Goal: Transaction & Acquisition: Purchase product/service

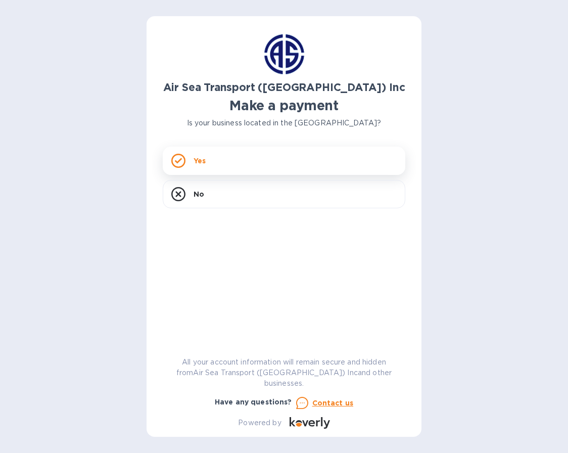
click at [221, 156] on div "Yes" at bounding box center [284, 161] width 243 height 28
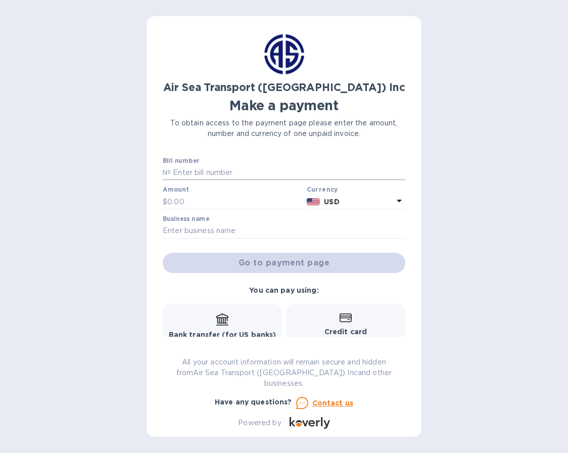
click at [222, 170] on input "text" at bounding box center [288, 172] width 235 height 15
click at [223, 173] on input "text" at bounding box center [288, 172] width 235 height 15
paste input "CHI-AR173565"
type input "CHI-AR173565"
click at [218, 199] on input "text" at bounding box center [234, 201] width 135 height 15
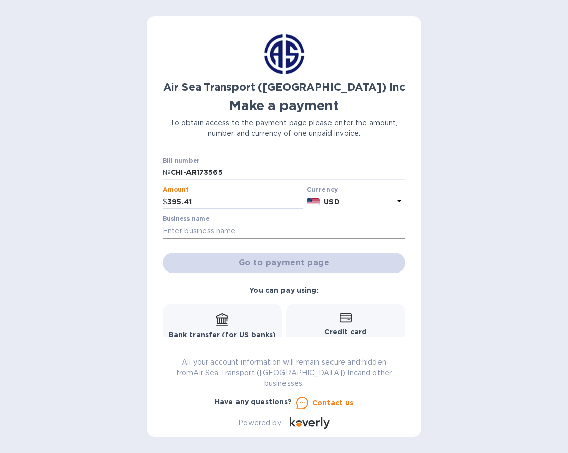
type input "395.41"
click at [199, 230] on input "text" at bounding box center [284, 230] width 243 height 15
type input "Yuppie Puppy Pet Products, Inc"
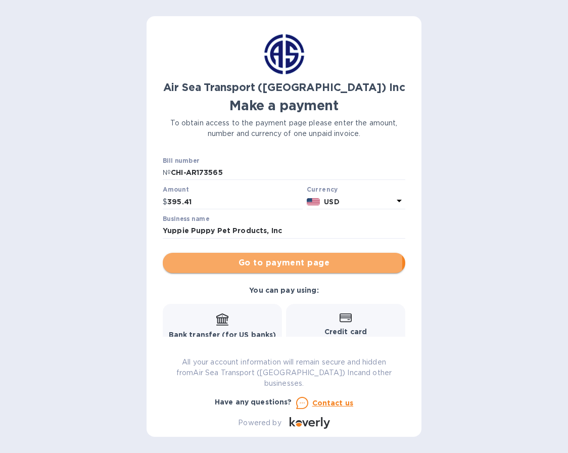
click at [244, 263] on span "Go to payment page" at bounding box center [284, 263] width 226 height 12
